Goal: Transaction & Acquisition: Download file/media

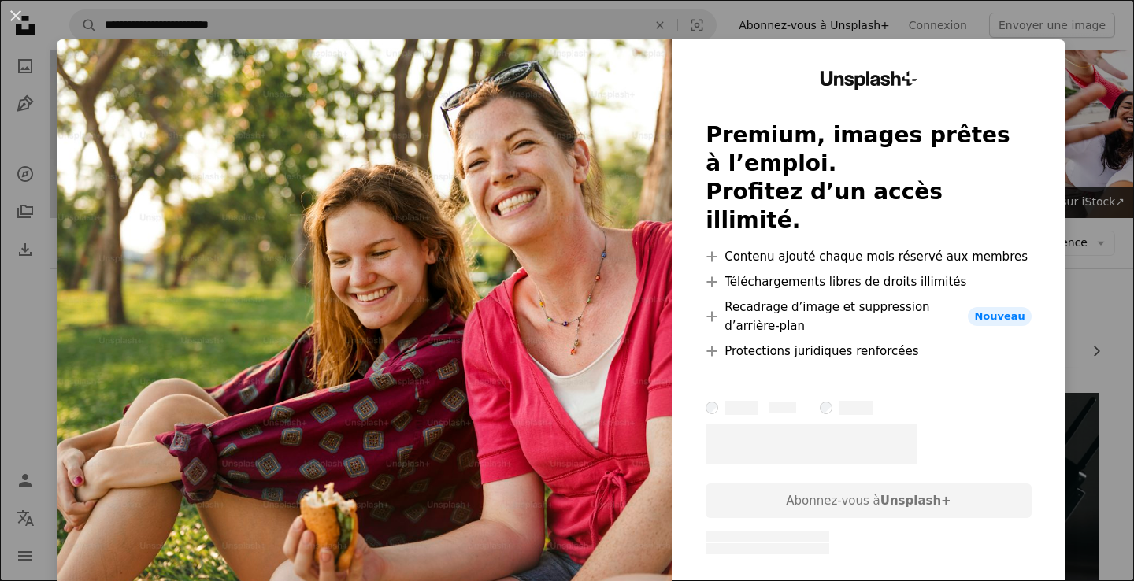
scroll to position [175, 0]
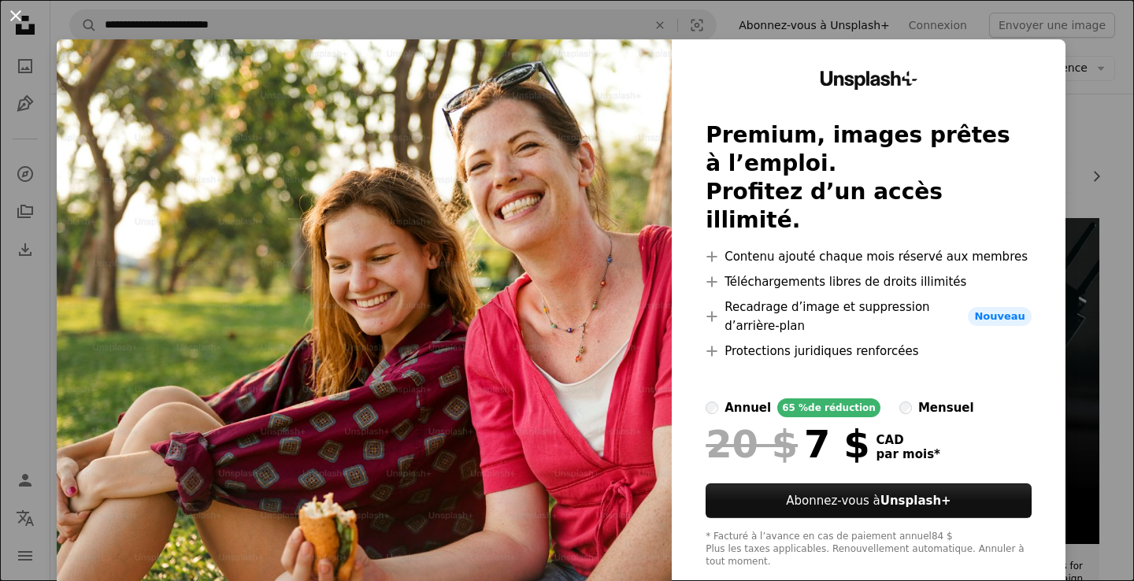
click at [16, 15] on button "An X shape" at bounding box center [15, 15] width 19 height 19
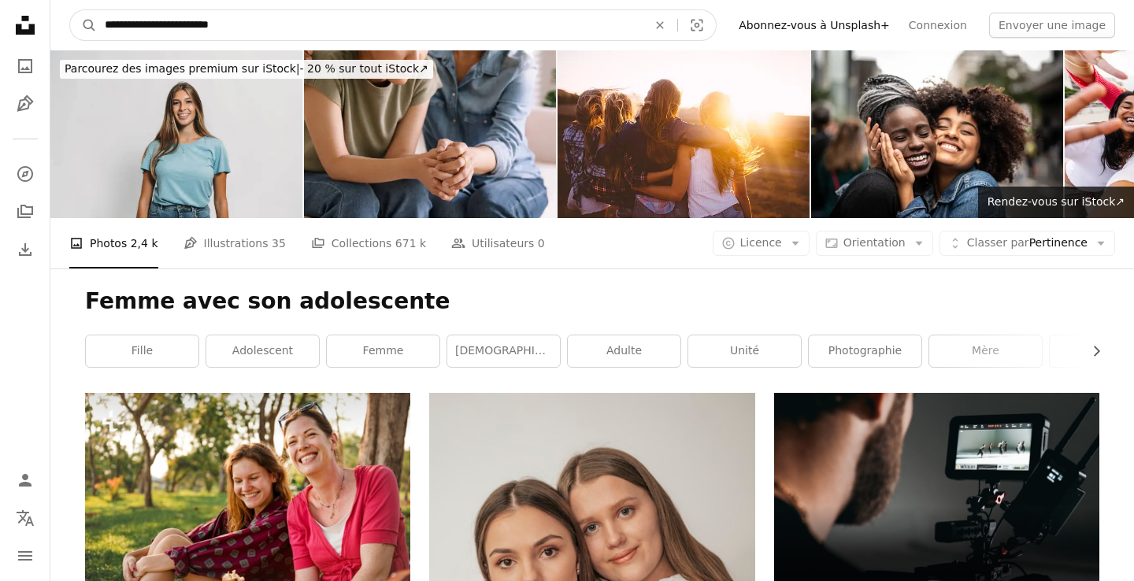
drag, startPoint x: 254, startPoint y: 24, endPoint x: 165, endPoint y: 27, distance: 89.8
click at [165, 27] on input "**********" at bounding box center [370, 25] width 546 height 30
type input "**********"
click button "A magnifying glass" at bounding box center [83, 25] width 27 height 30
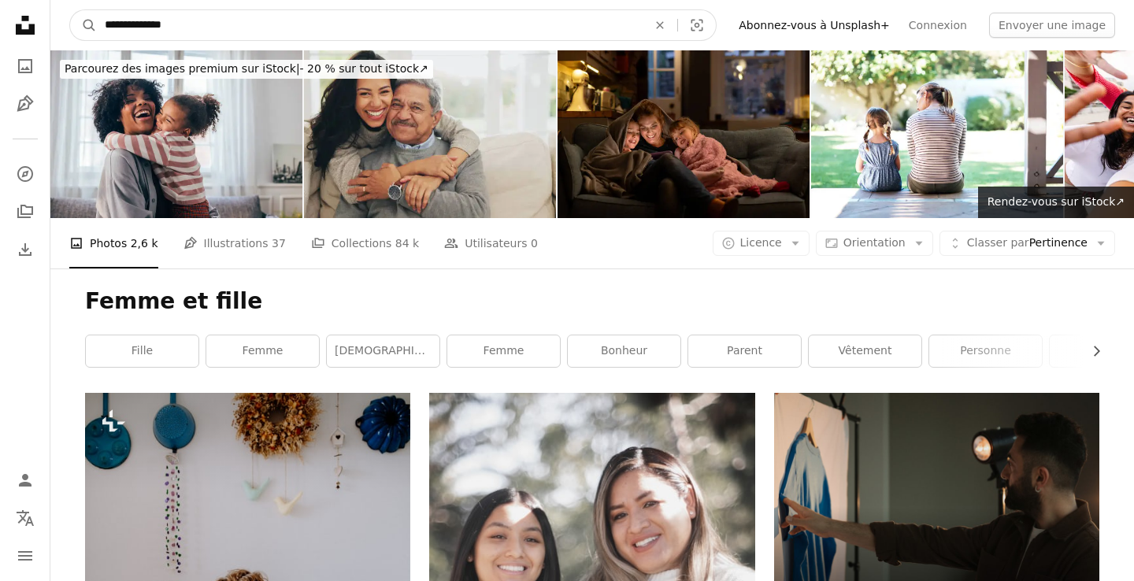
click at [178, 26] on input "**********" at bounding box center [370, 25] width 546 height 30
type input "**********"
click button "A magnifying glass" at bounding box center [83, 25] width 27 height 30
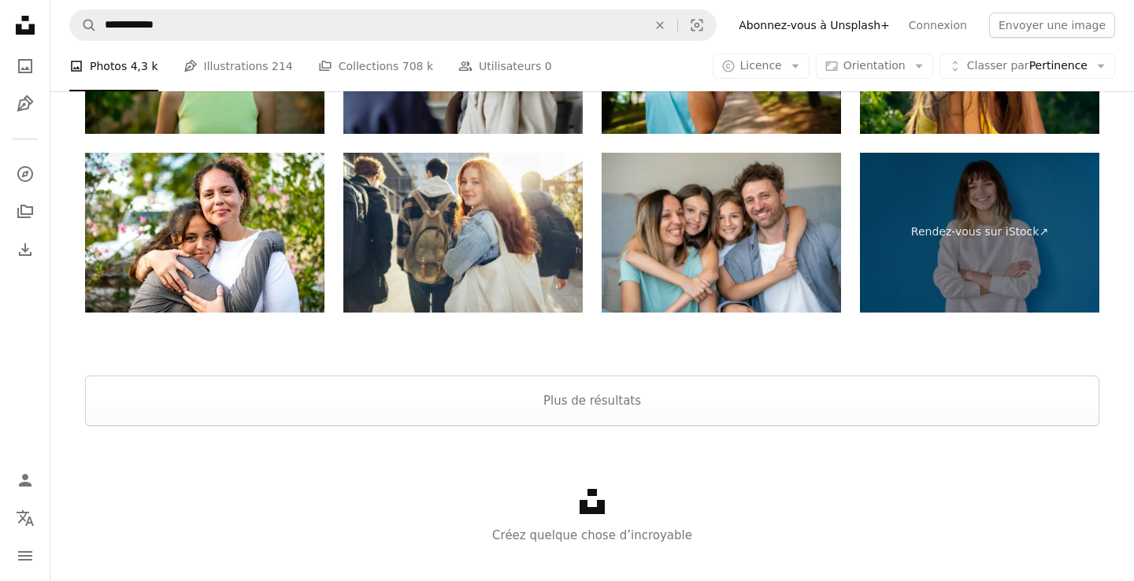
scroll to position [3779, 0]
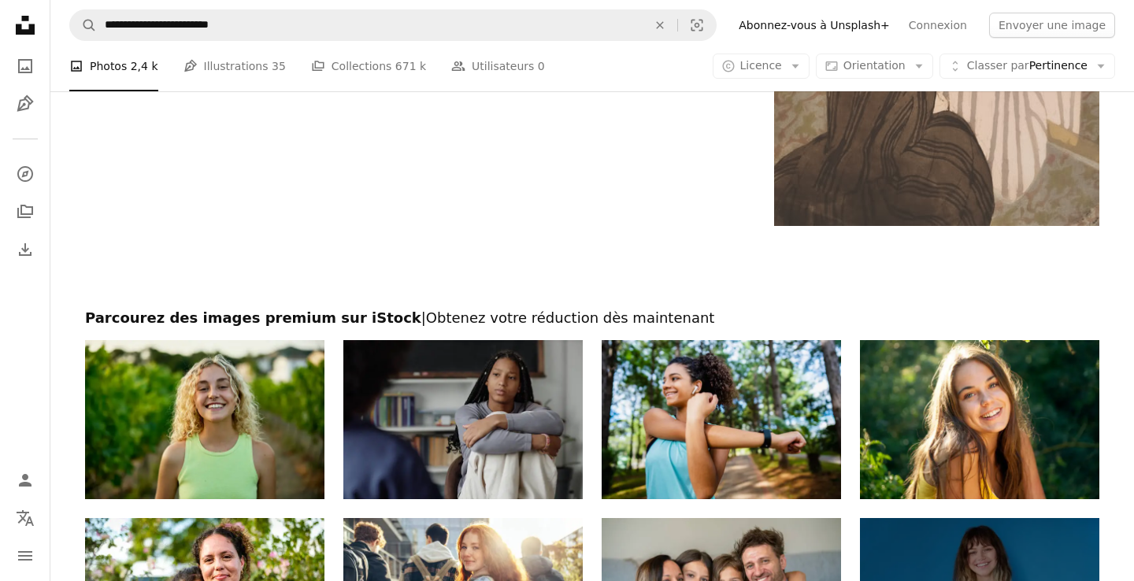
scroll to position [3760, 0]
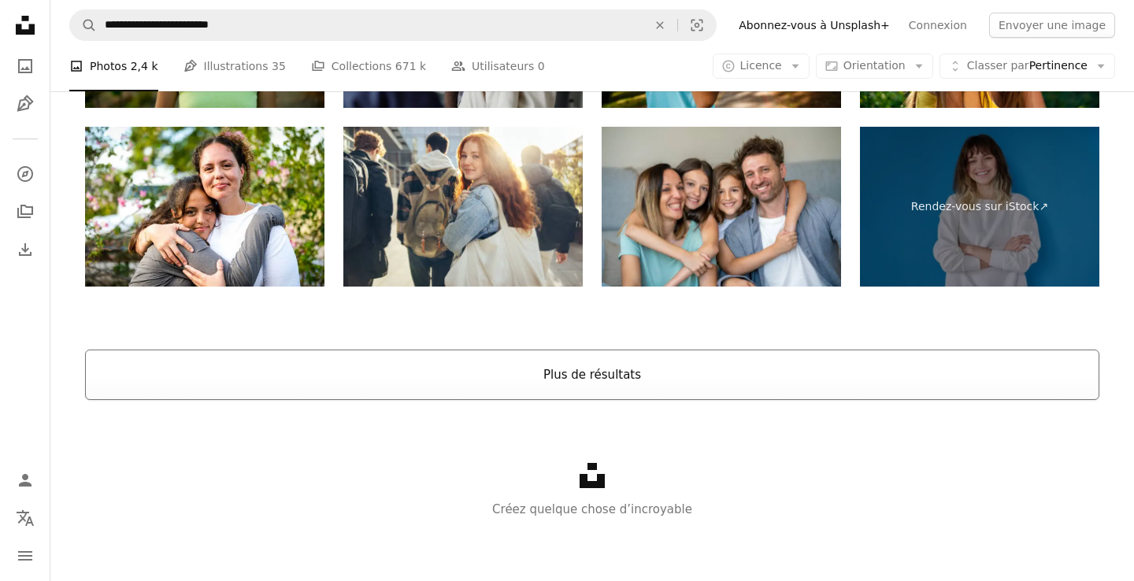
click at [613, 374] on button "Plus de résultats" at bounding box center [592, 375] width 1014 height 50
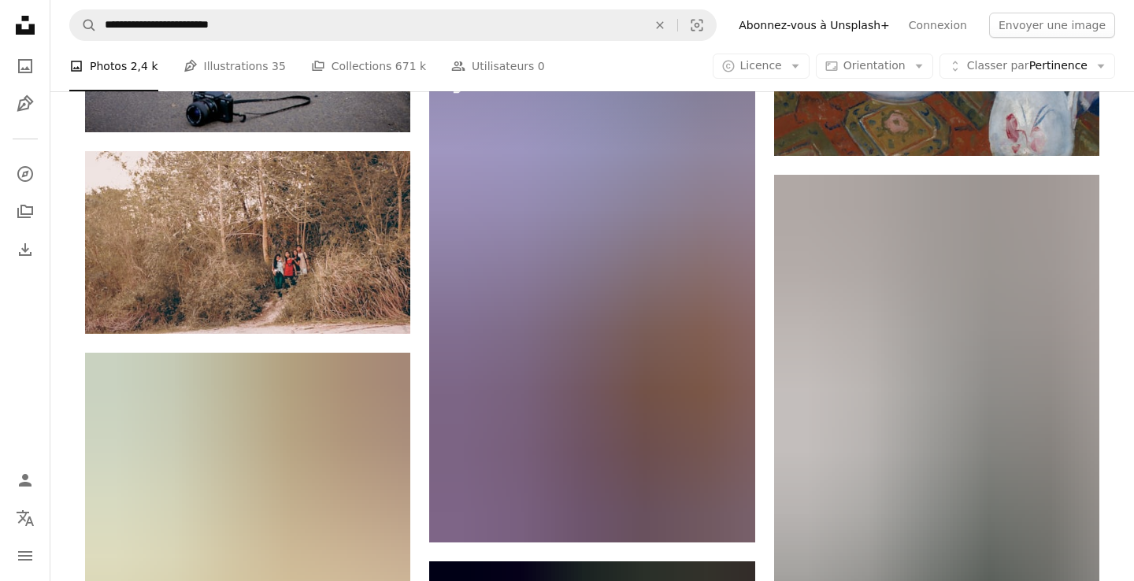
scroll to position [19033, 0]
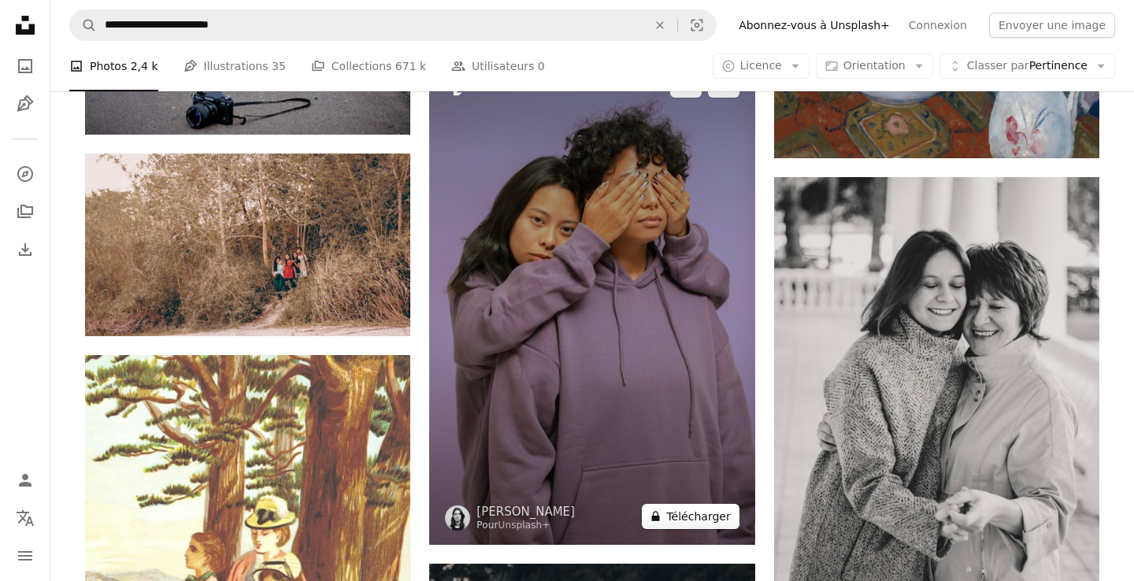
click at [694, 518] on button "A lock Télécharger" at bounding box center [690, 516] width 97 height 25
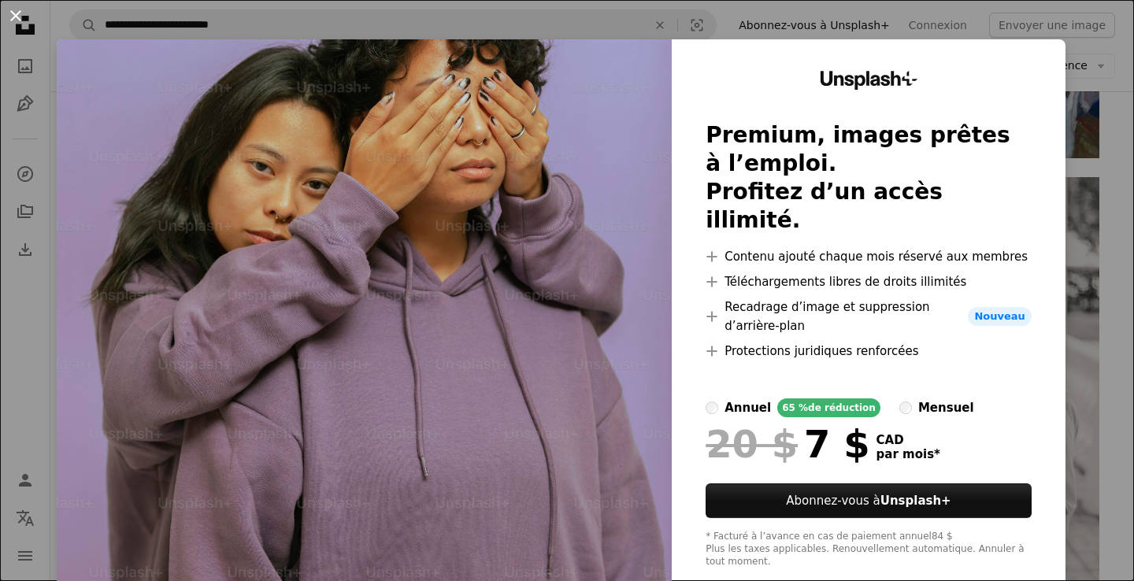
click at [17, 23] on button "An X shape" at bounding box center [15, 15] width 19 height 19
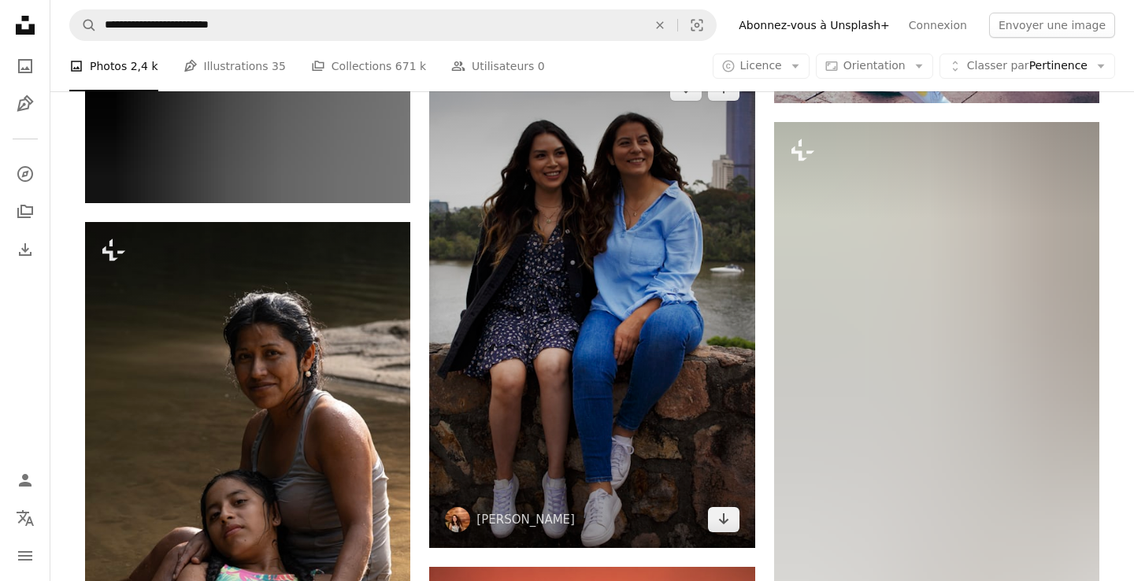
scroll to position [29764, 0]
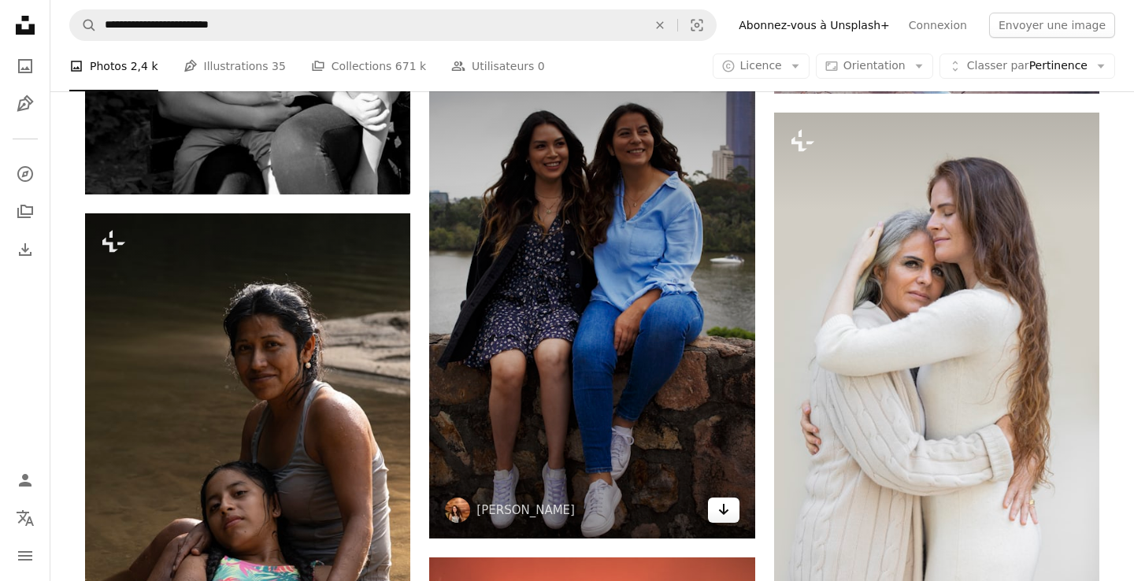
click at [727, 511] on icon "Télécharger" at bounding box center [723, 509] width 10 height 11
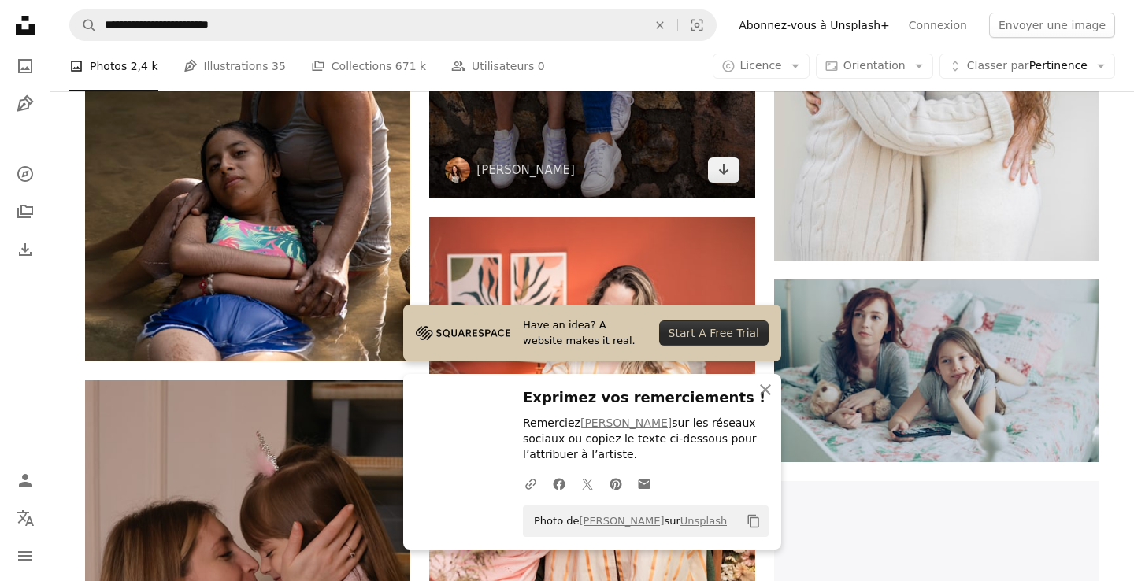
scroll to position [30112, 0]
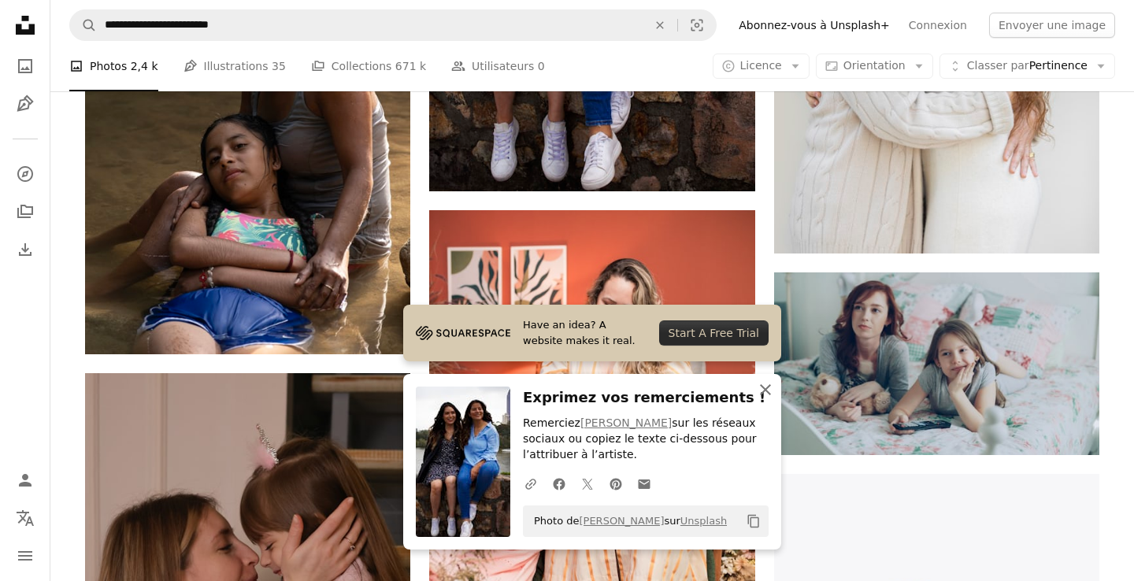
click at [768, 391] on icon "An X shape" at bounding box center [765, 389] width 19 height 19
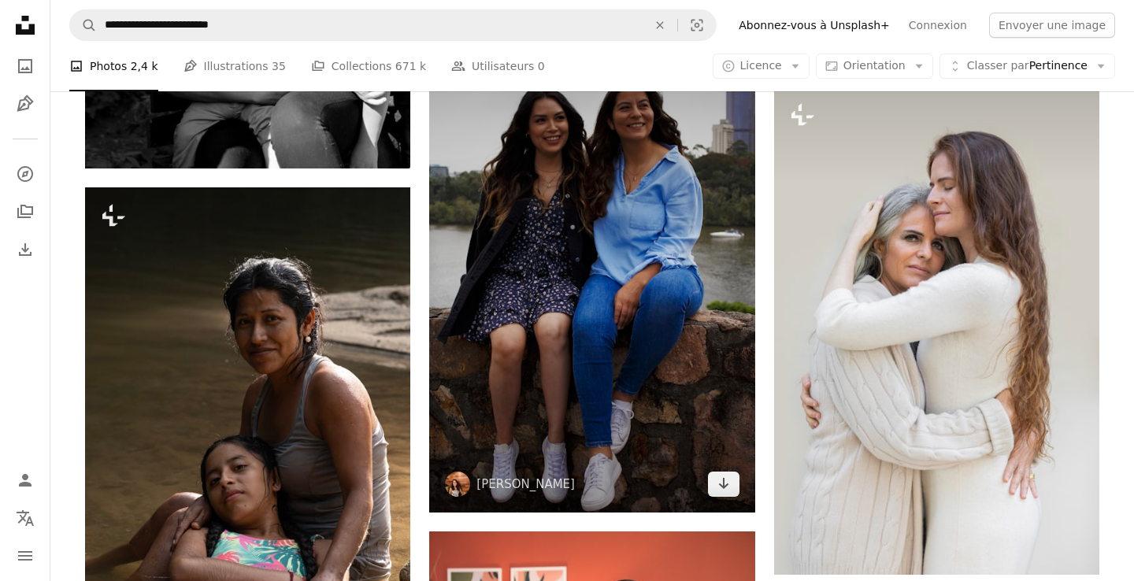
scroll to position [29794, 0]
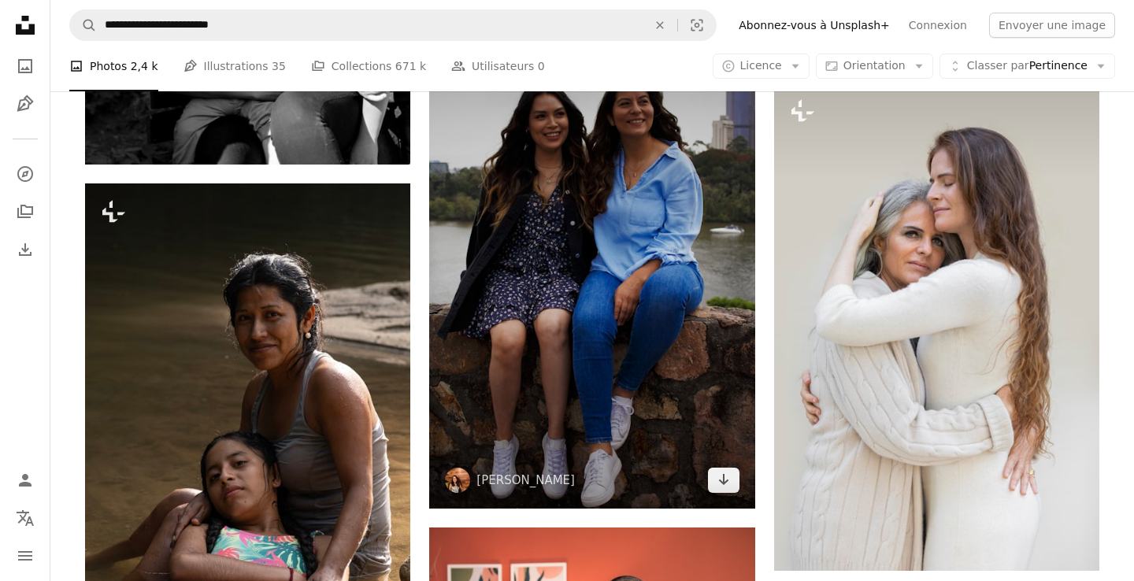
click at [683, 472] on img at bounding box center [591, 264] width 325 height 488
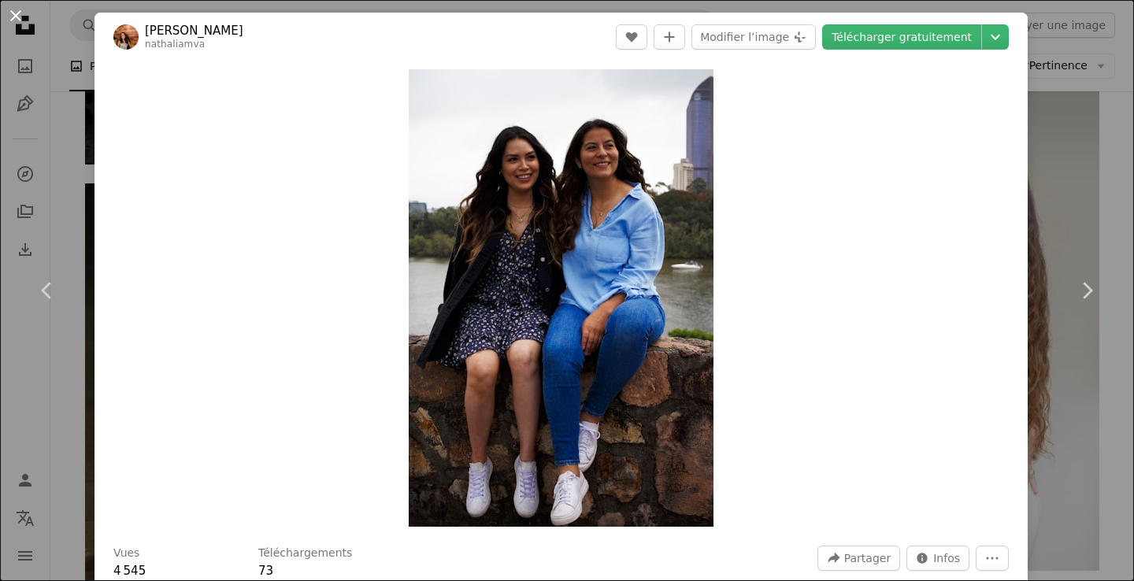
click at [17, 19] on button "An X shape" at bounding box center [15, 15] width 19 height 19
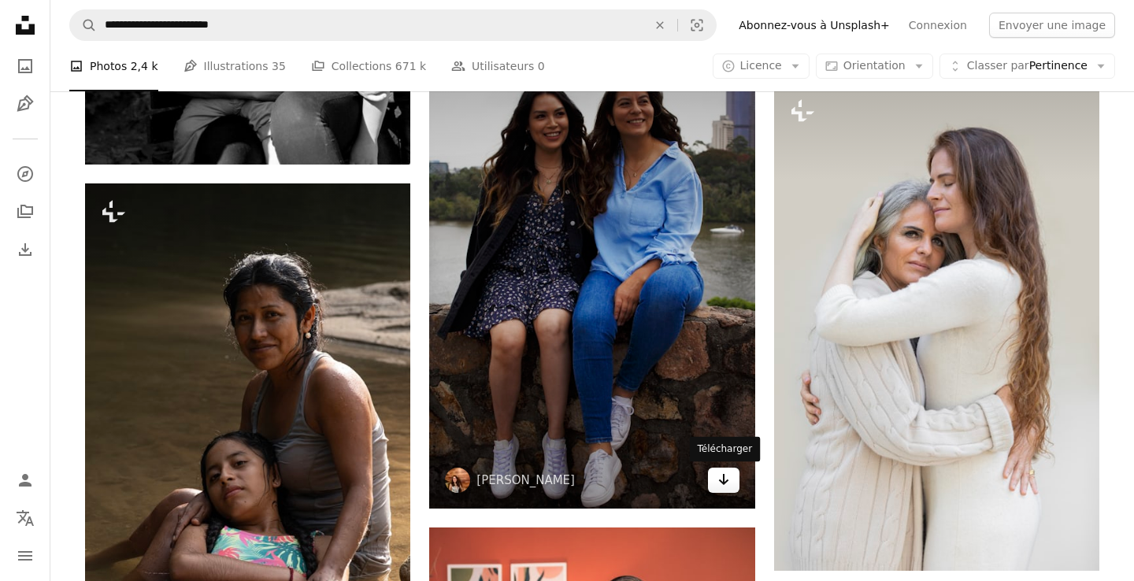
click at [719, 483] on icon "Arrow pointing down" at bounding box center [723, 479] width 13 height 19
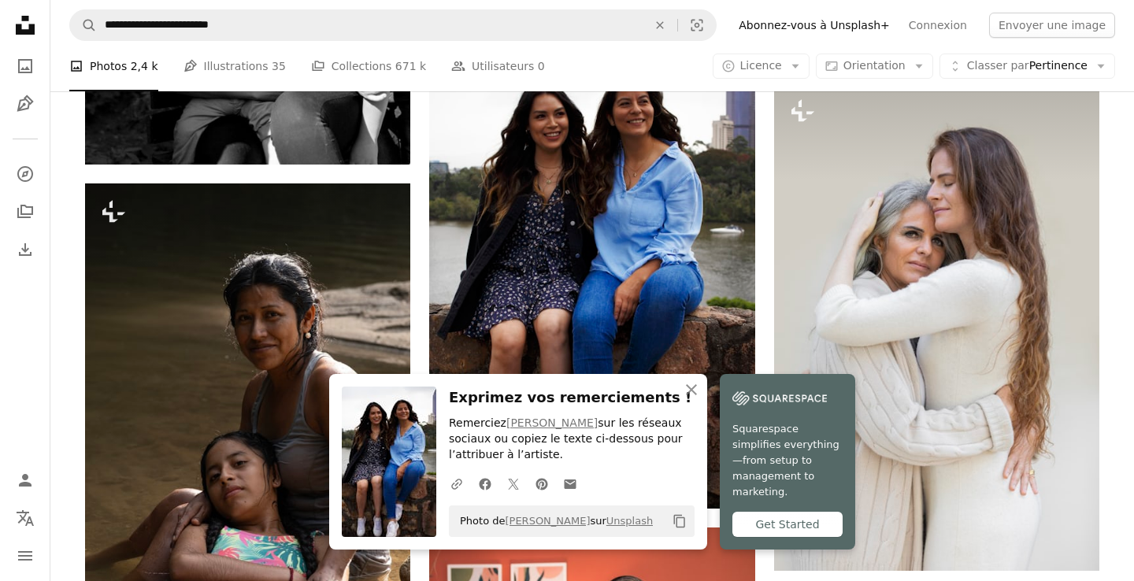
click at [678, 521] on icon "Copy content" at bounding box center [679, 521] width 14 height 14
